Goal: Task Accomplishment & Management: Manage account settings

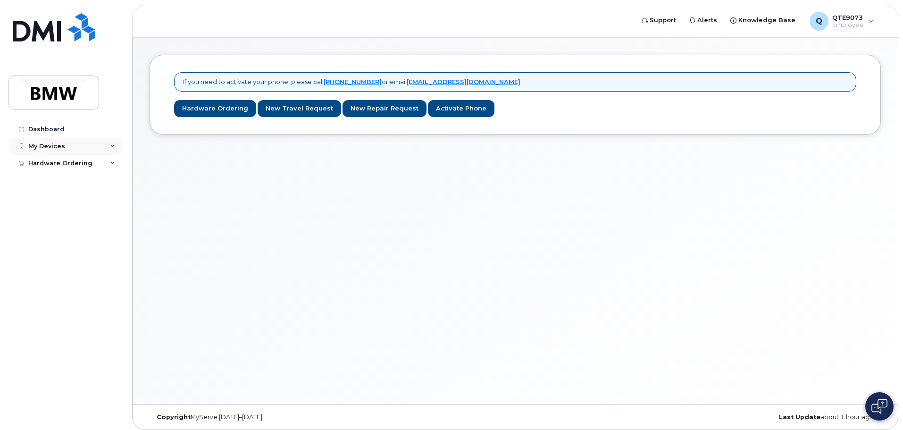
click at [114, 143] on div "My Devices" at bounding box center [65, 146] width 114 height 17
click at [63, 164] on div "Add Device" at bounding box center [51, 164] width 37 height 8
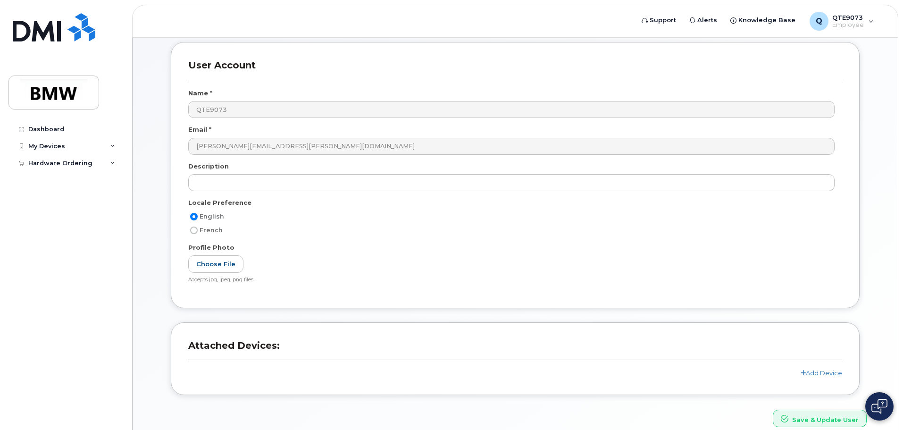
scroll to position [89, 0]
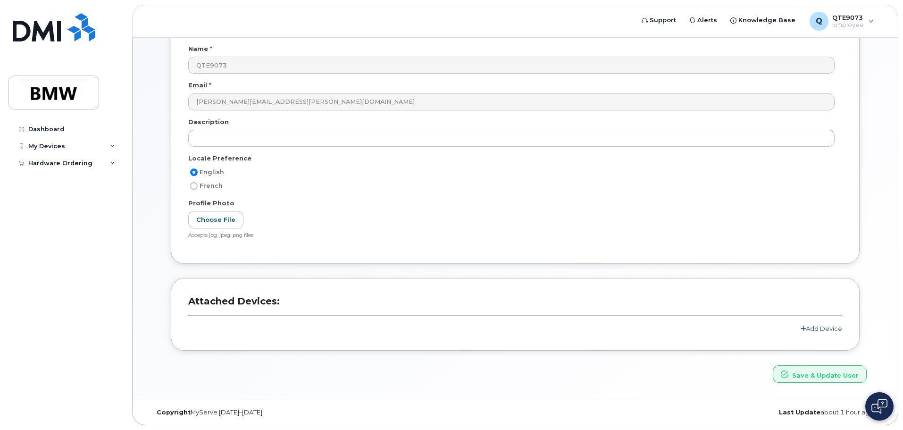
click at [835, 328] on link "Add Device" at bounding box center [822, 329] width 42 height 8
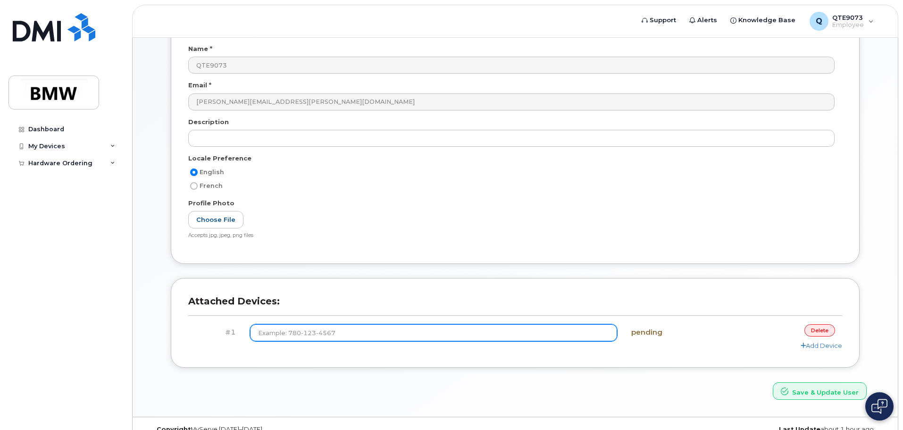
click at [441, 339] on input at bounding box center [434, 332] width 368 height 17
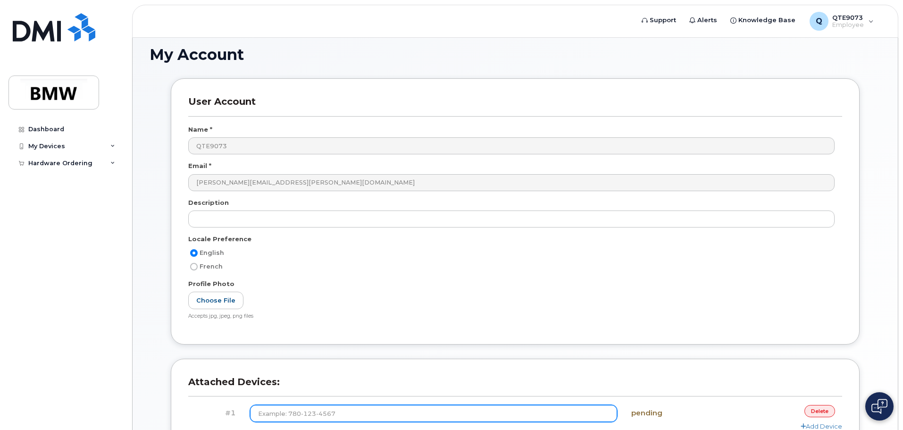
scroll to position [0, 0]
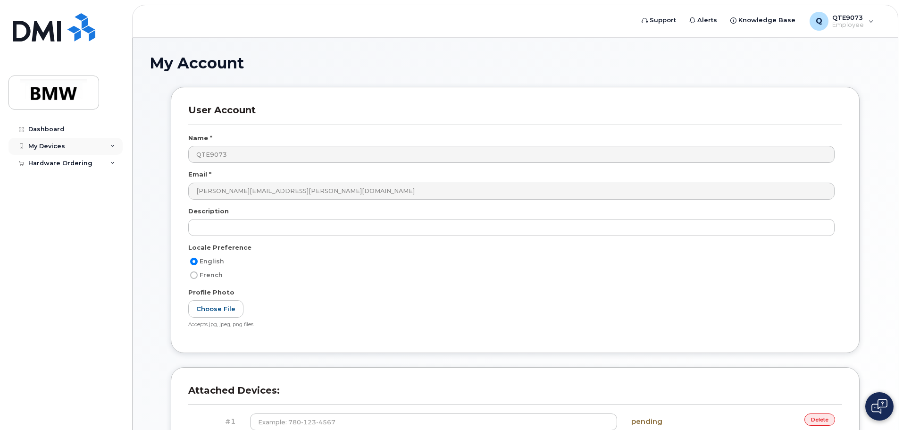
click at [60, 151] on div "My Devices" at bounding box center [65, 146] width 114 height 17
click at [76, 183] on div "Hardware Ordering" at bounding box center [60, 181] width 64 height 8
click at [70, 149] on div "My Devices" at bounding box center [65, 146] width 114 height 17
click at [109, 163] on div "Hardware Ordering" at bounding box center [65, 163] width 114 height 17
click at [95, 135] on link "Dashboard" at bounding box center [65, 129] width 114 height 17
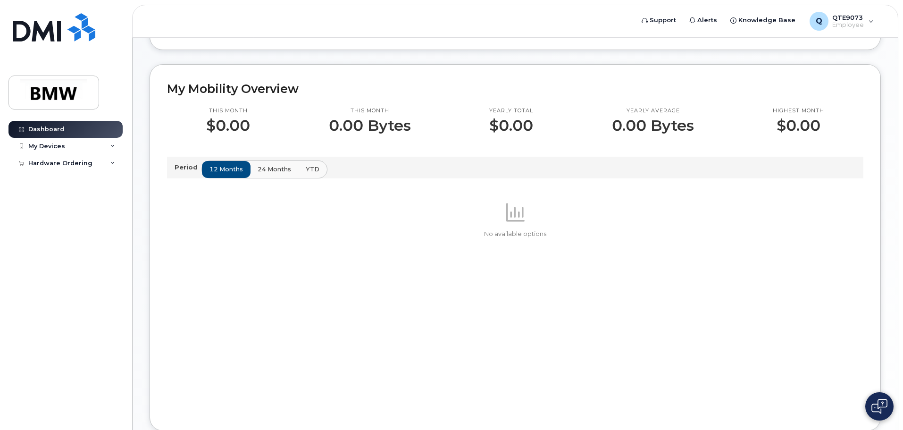
scroll to position [236, 0]
